Goal: Find contact information: Find contact information

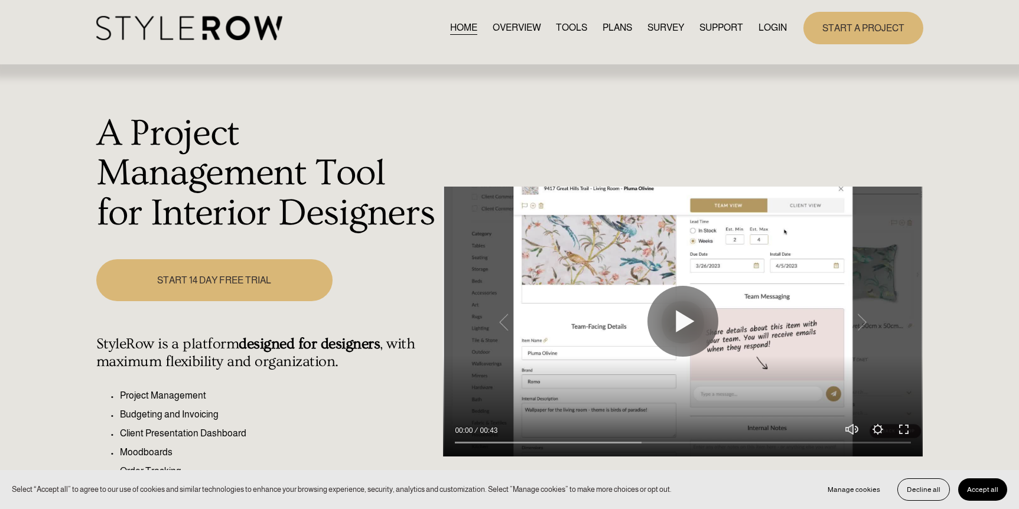
scroll to position [6, 0]
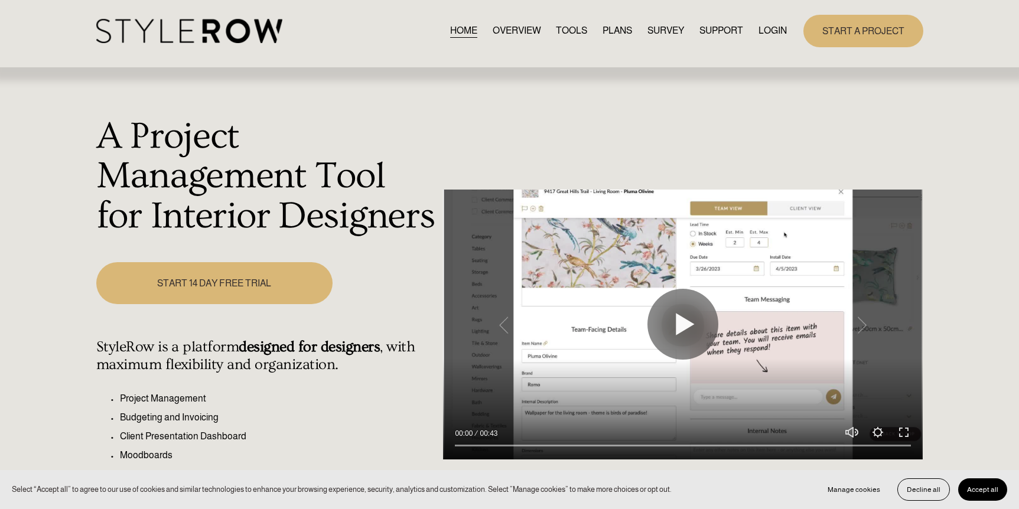
click at [228, 288] on link "START 14 DAY FREE TRIAL" at bounding box center [214, 283] width 236 height 42
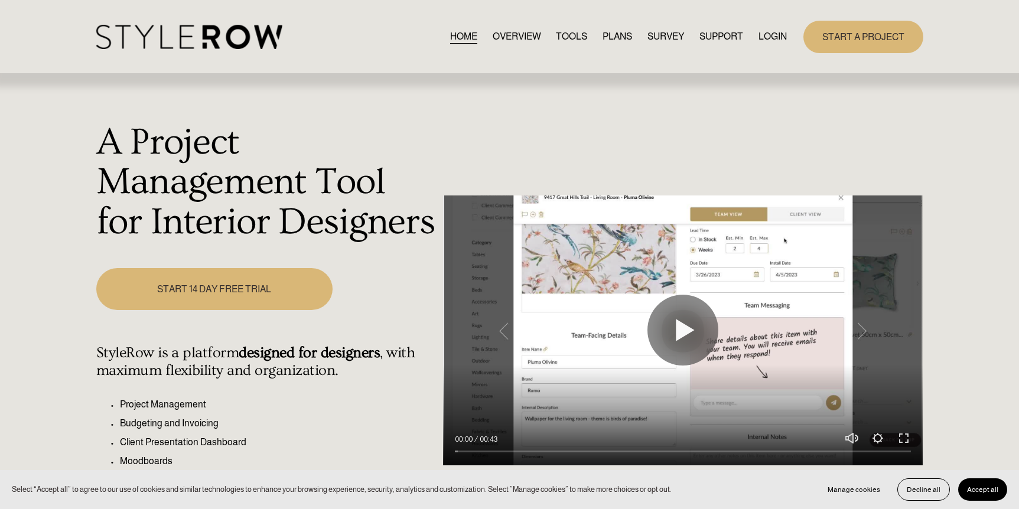
click at [570, 39] on link "TOOLS" at bounding box center [571, 37] width 31 height 16
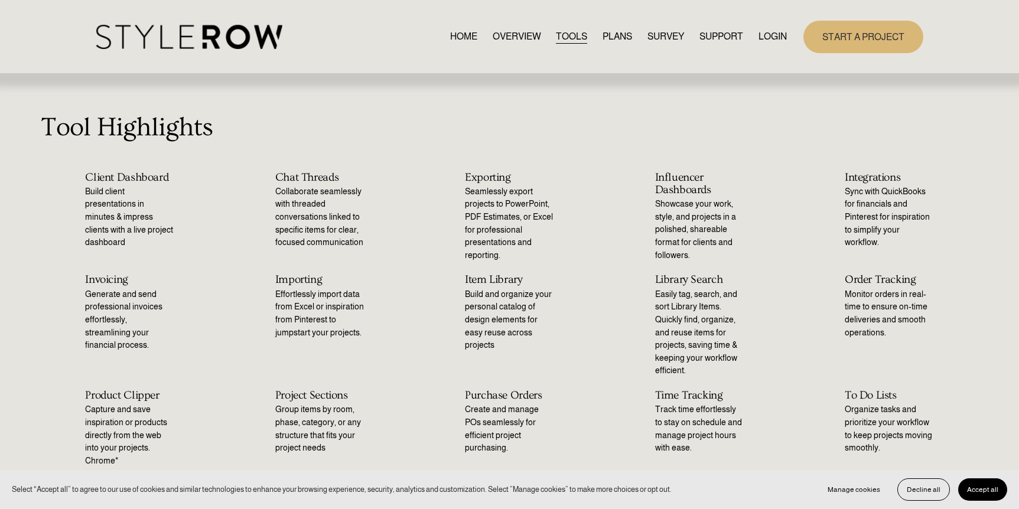
click at [502, 45] on div "HOME OVERVIEW TOOLS PLANS SURVEY SUPPORT QUESTIONS" at bounding box center [441, 37] width 691 height 24
click at [502, 41] on link "OVERVIEW" at bounding box center [517, 37] width 48 height 16
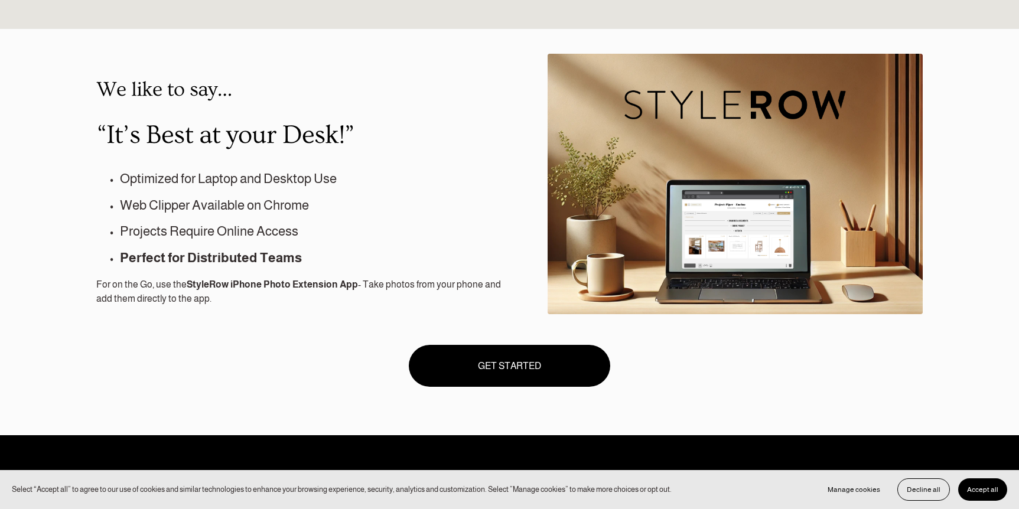
scroll to position [1080, 0]
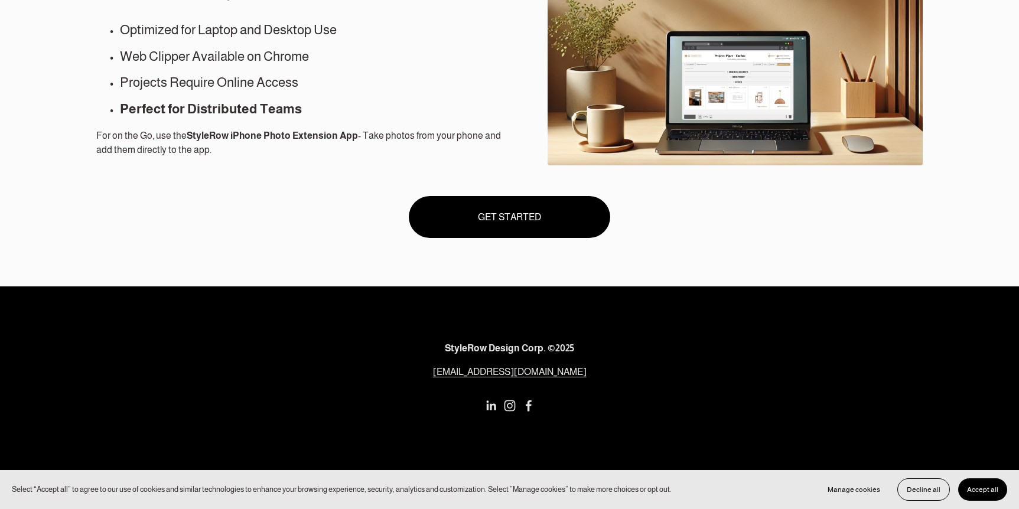
click at [517, 370] on link "[EMAIL_ADDRESS][DOMAIN_NAME]" at bounding box center [510, 372] width 154 height 14
drag, startPoint x: 557, startPoint y: 375, endPoint x: 463, endPoint y: 376, distance: 94.0
click at [463, 376] on p "[EMAIL_ADDRESS][DOMAIN_NAME]" at bounding box center [509, 372] width 410 height 14
copy link "[EMAIL_ADDRESS][DOMAIN_NAME]"
